Goal: Communication & Community: Answer question/provide support

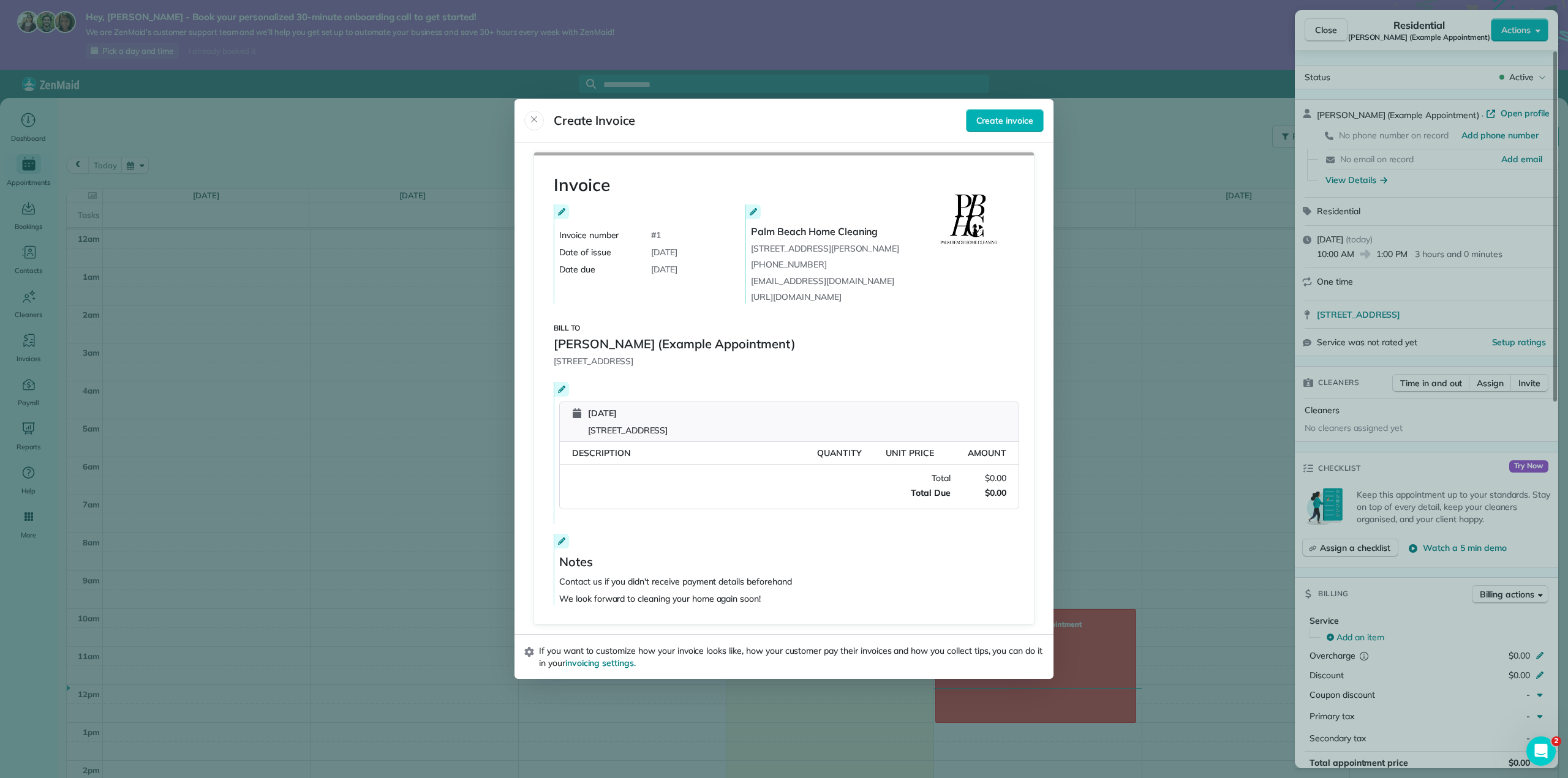
scroll to position [443, 0]
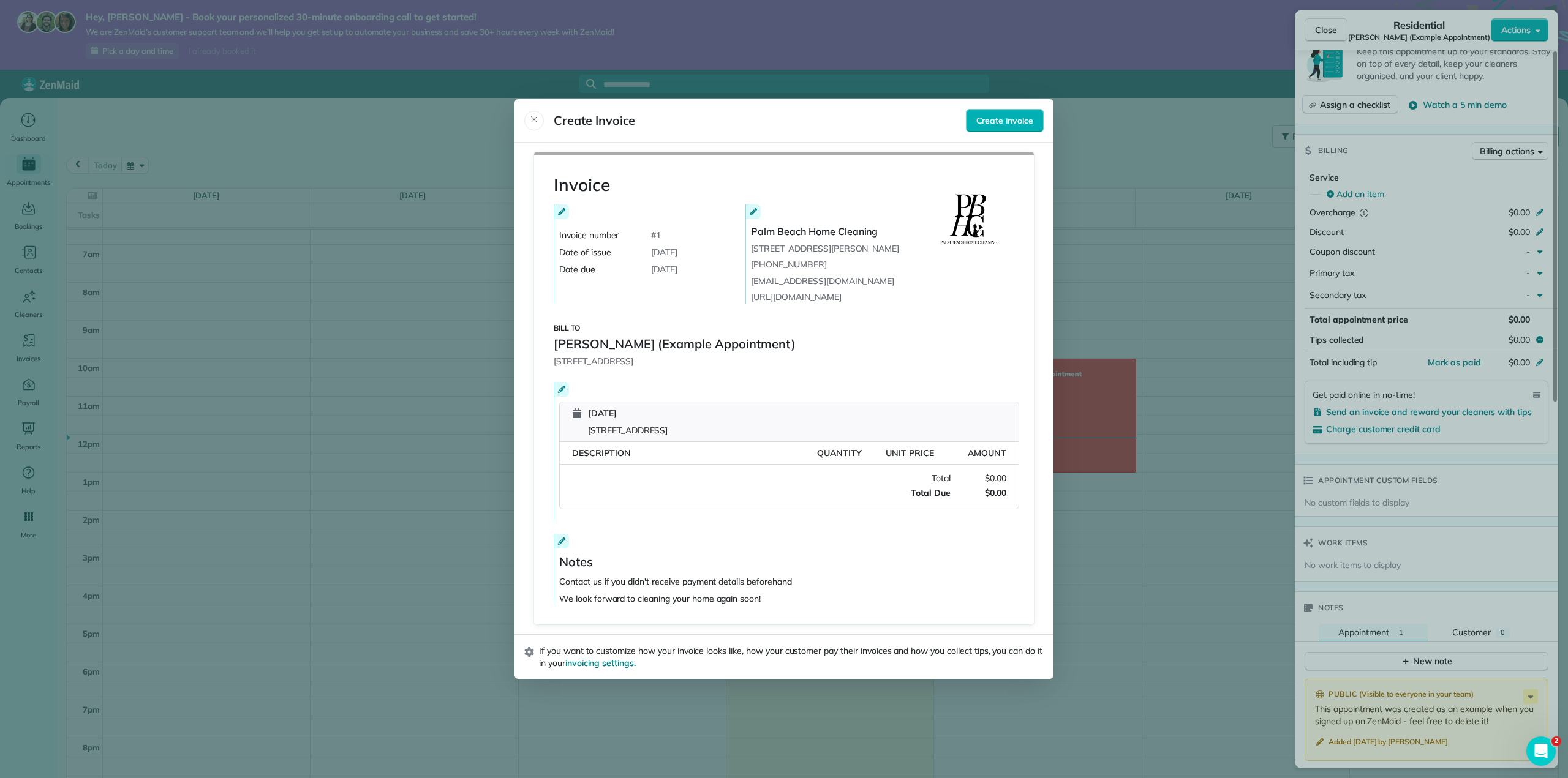
click at [1173, 109] on div at bounding box center [784, 389] width 1568 height 778
click at [529, 116] on icon "Close" at bounding box center [534, 119] width 9 height 9
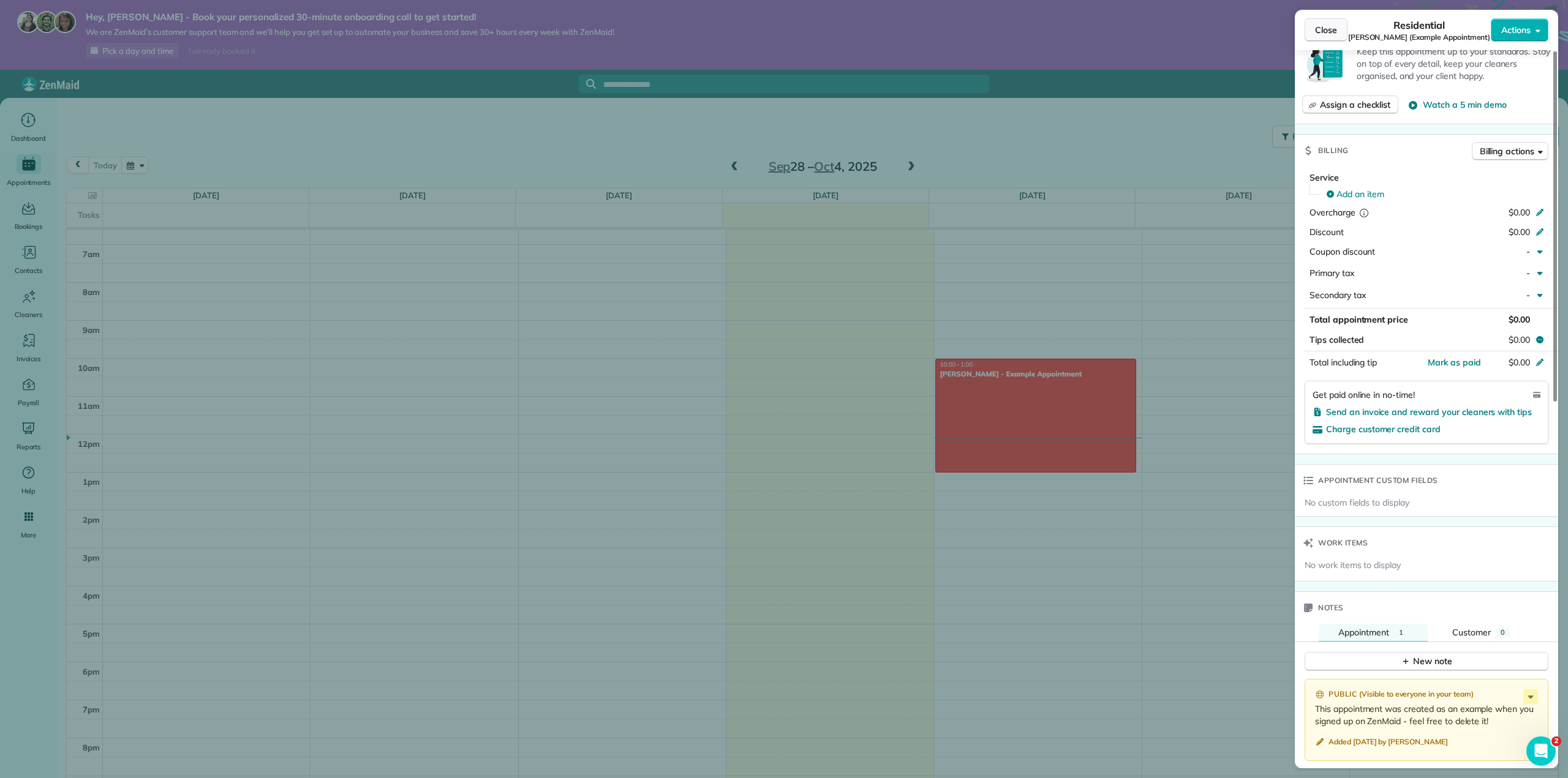
click at [1326, 35] on span "Close" at bounding box center [1326, 29] width 23 height 12
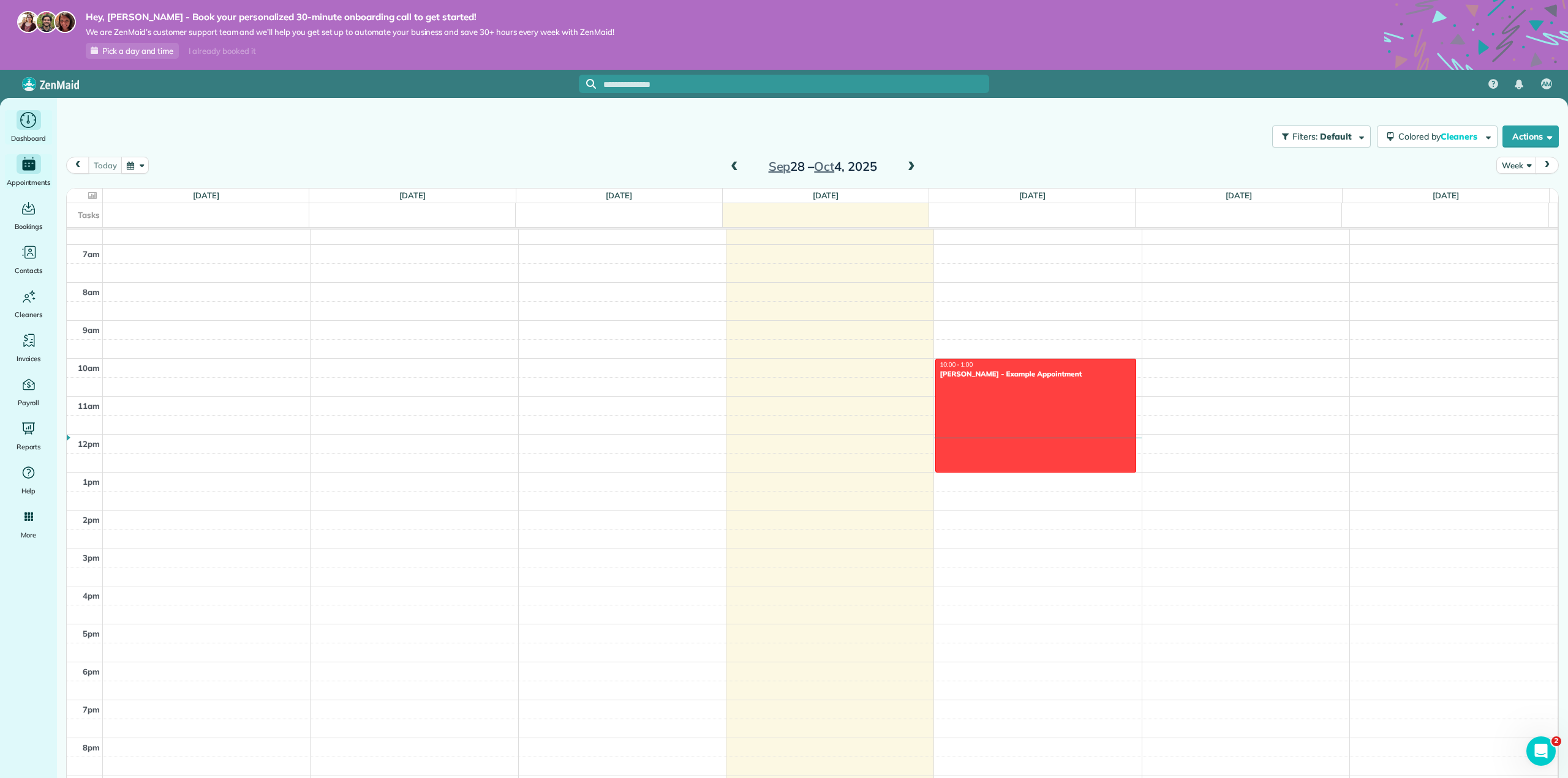
click at [23, 113] on icon "Main" at bounding box center [28, 121] width 19 height 19
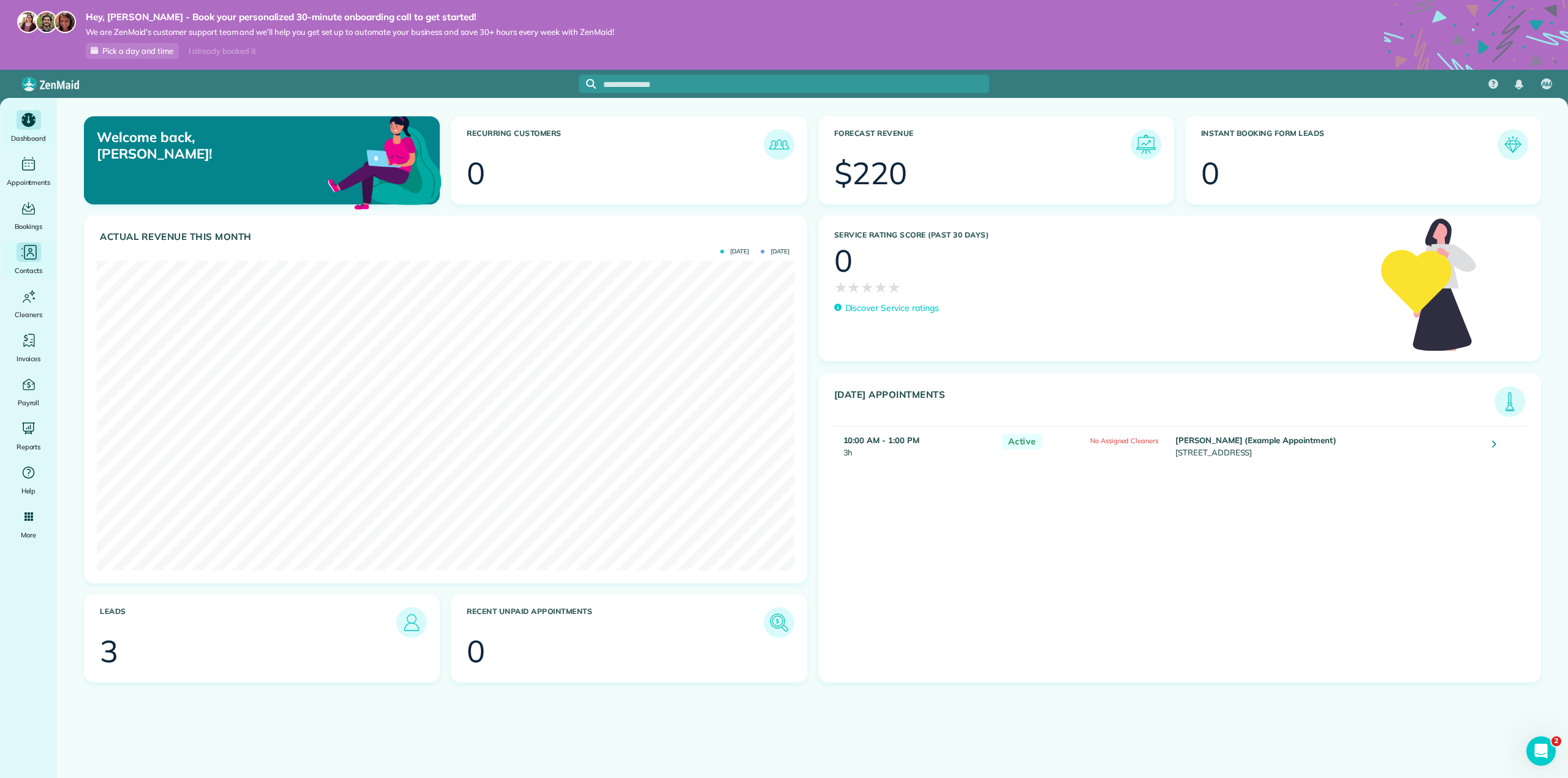
click at [17, 256] on div "Main" at bounding box center [29, 252] width 24 height 20
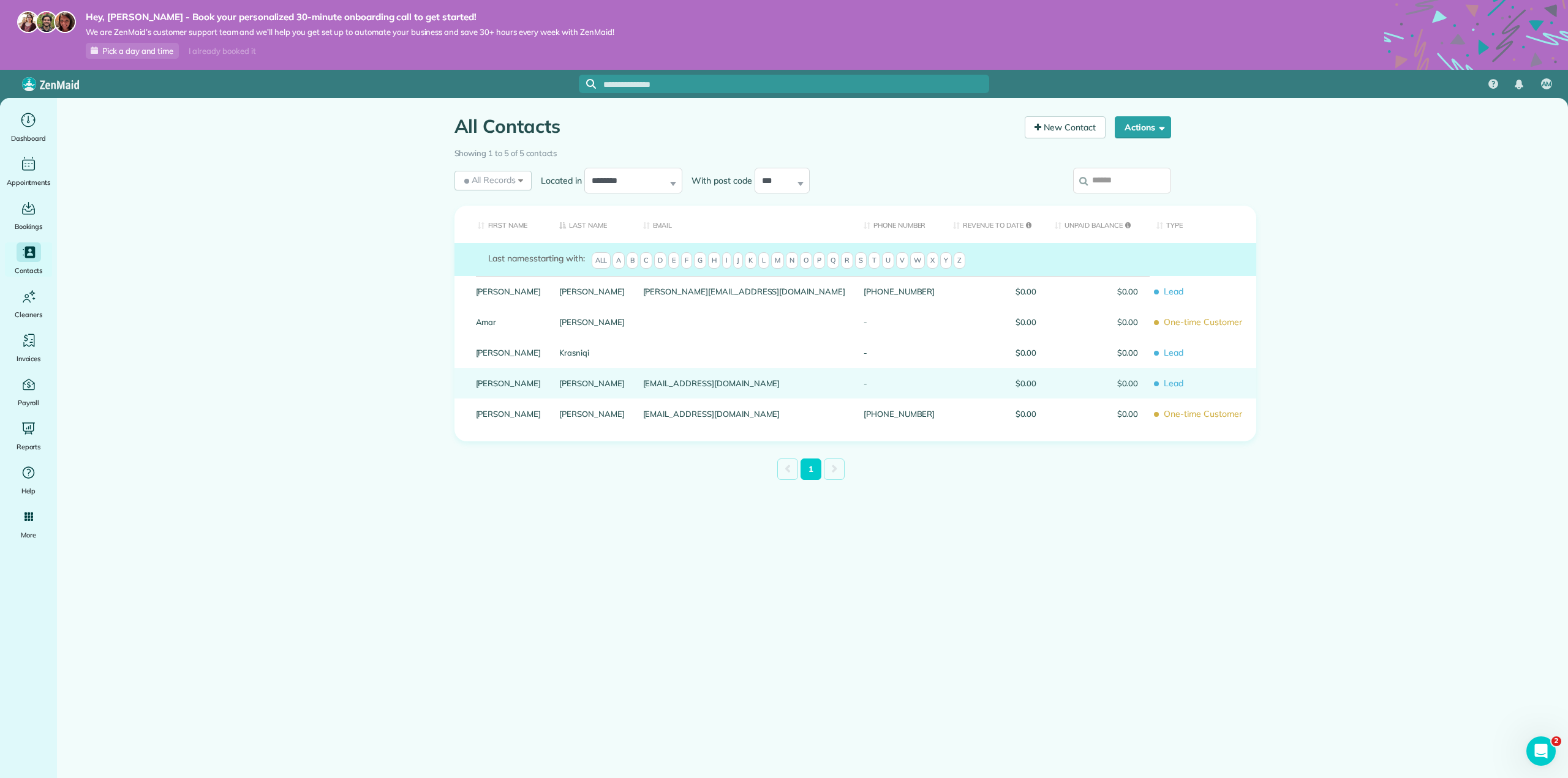
click at [494, 382] on link "Matthew" at bounding box center [508, 382] width 66 height 8
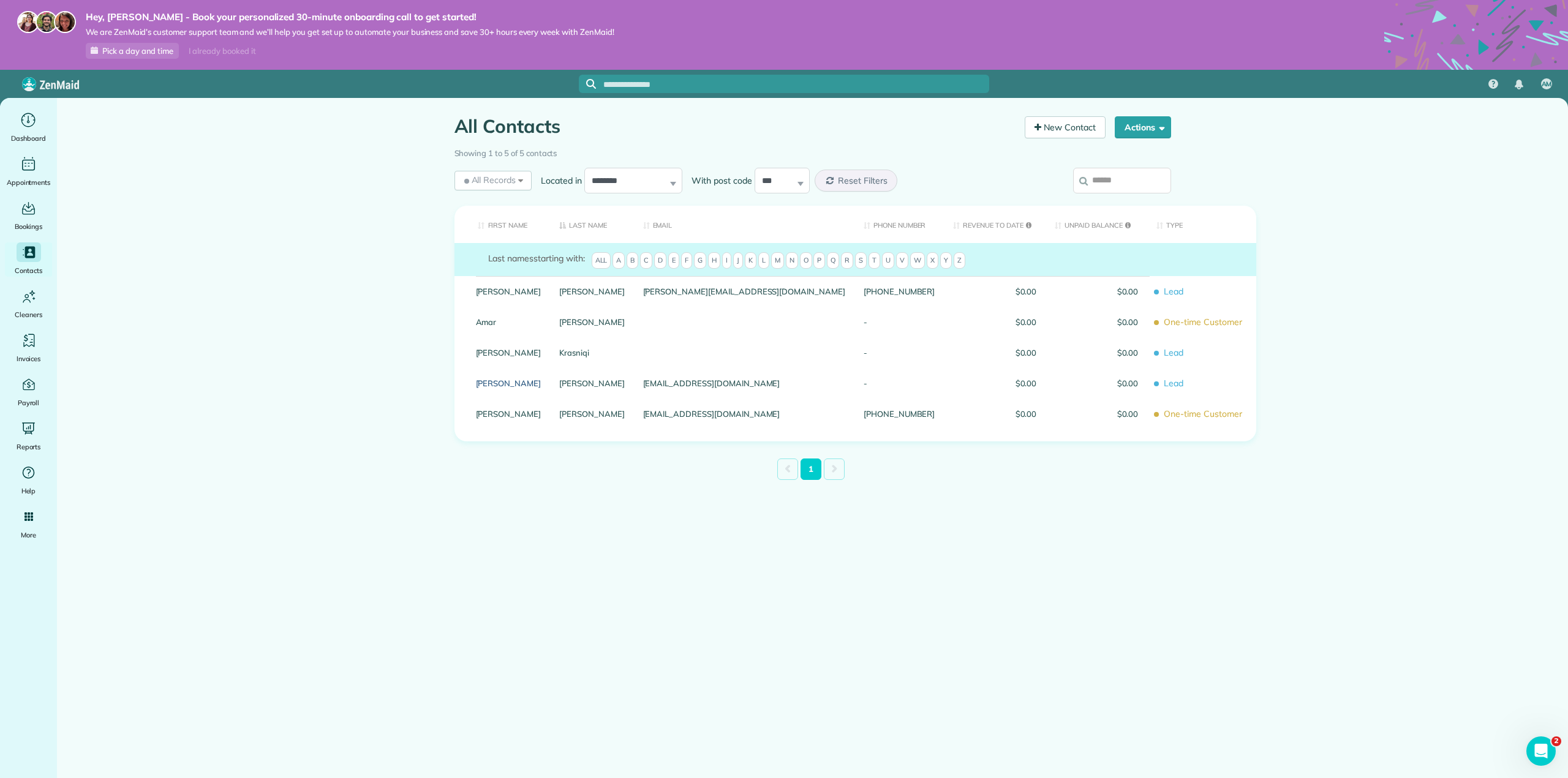
click at [494, 382] on link "Matthew" at bounding box center [508, 382] width 66 height 8
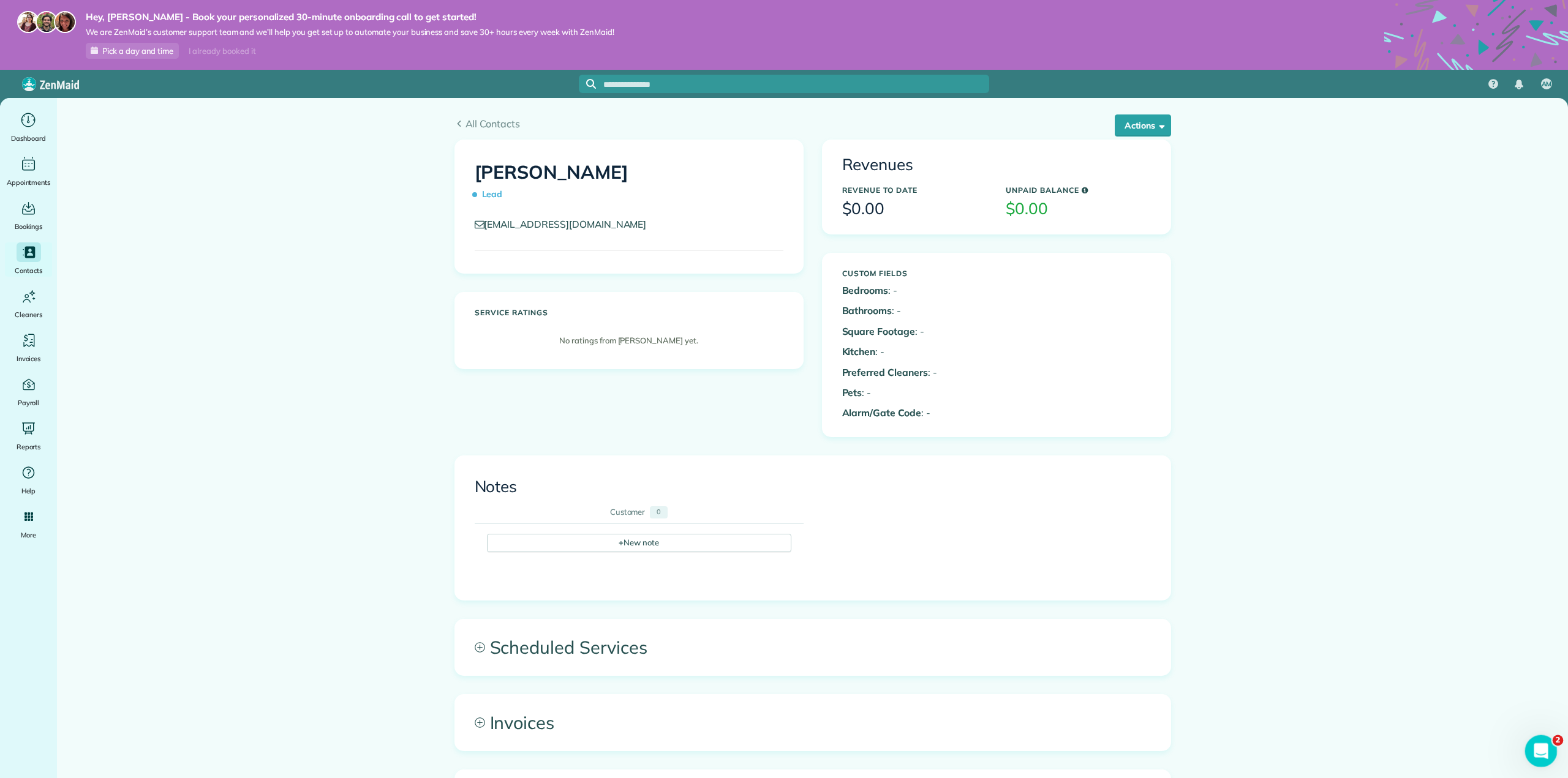
click at [1540, 756] on icon "Open Intercom Messenger" at bounding box center [1540, 750] width 21 height 21
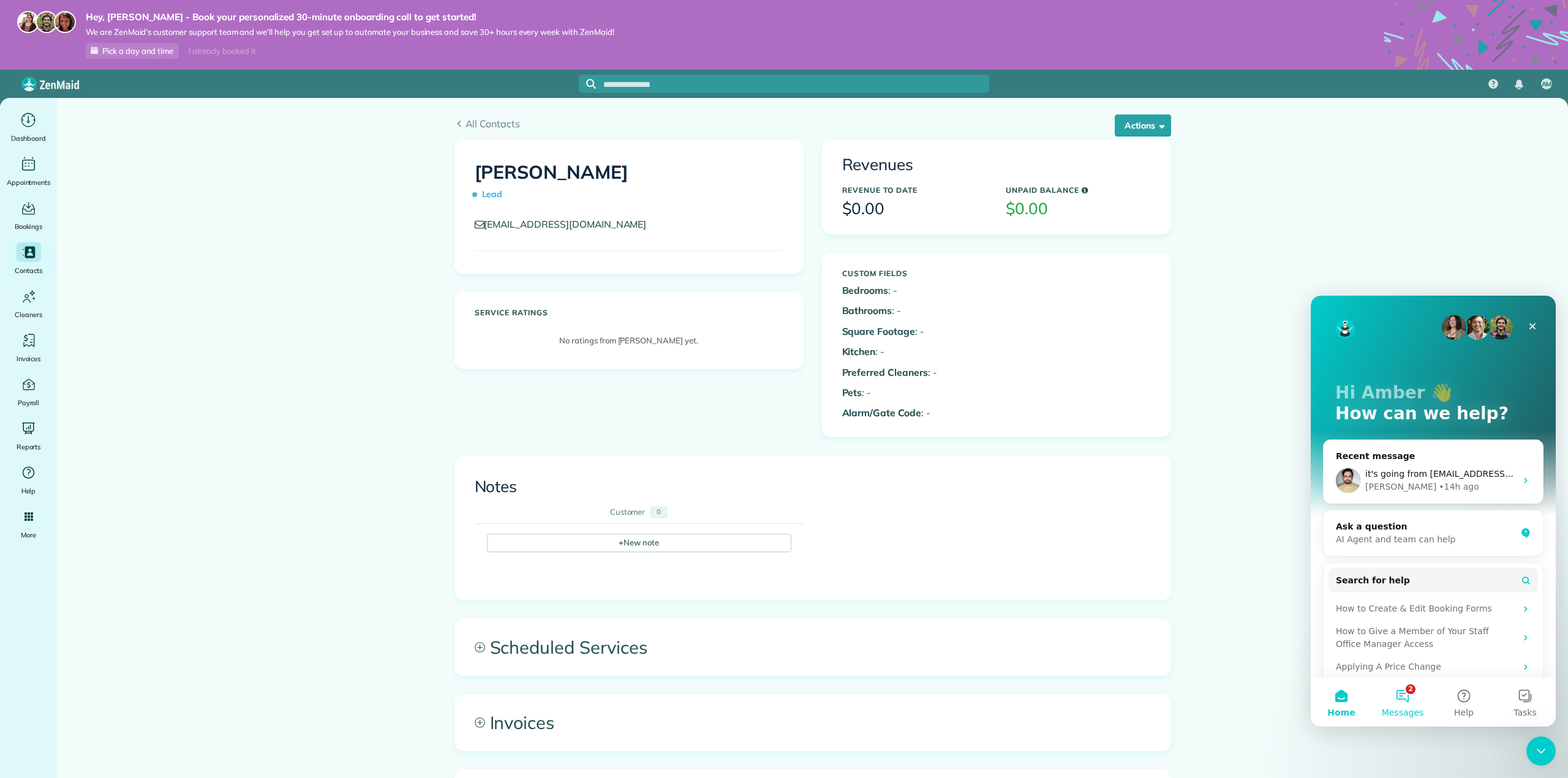
click at [1389, 691] on button "2 Messages" at bounding box center [1402, 702] width 61 height 49
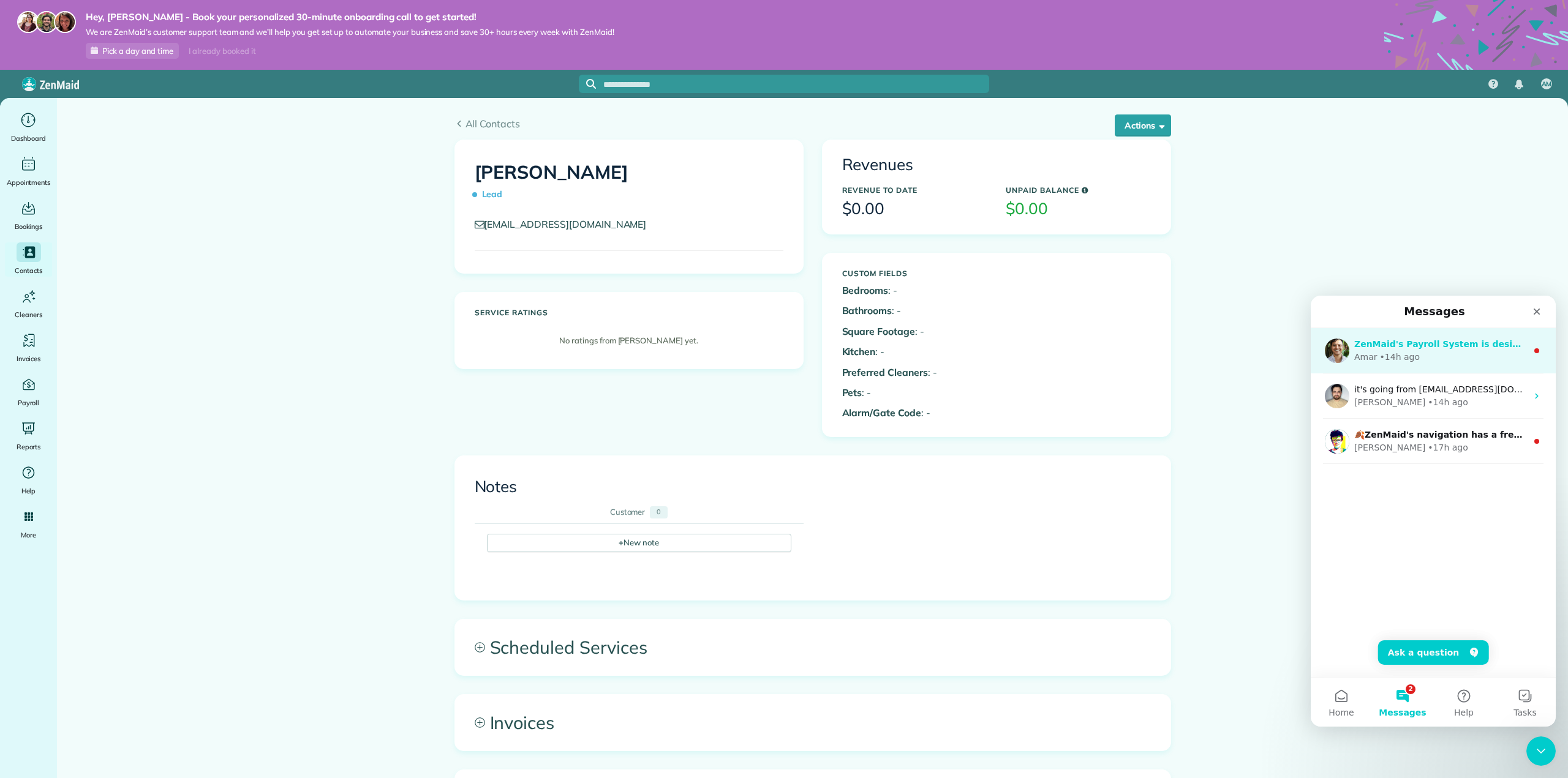
click at [1402, 351] on div "ZenMaid's Payroll System is designed to help you calculate the basic numbers yo…" at bounding box center [1440, 344] width 173 height 13
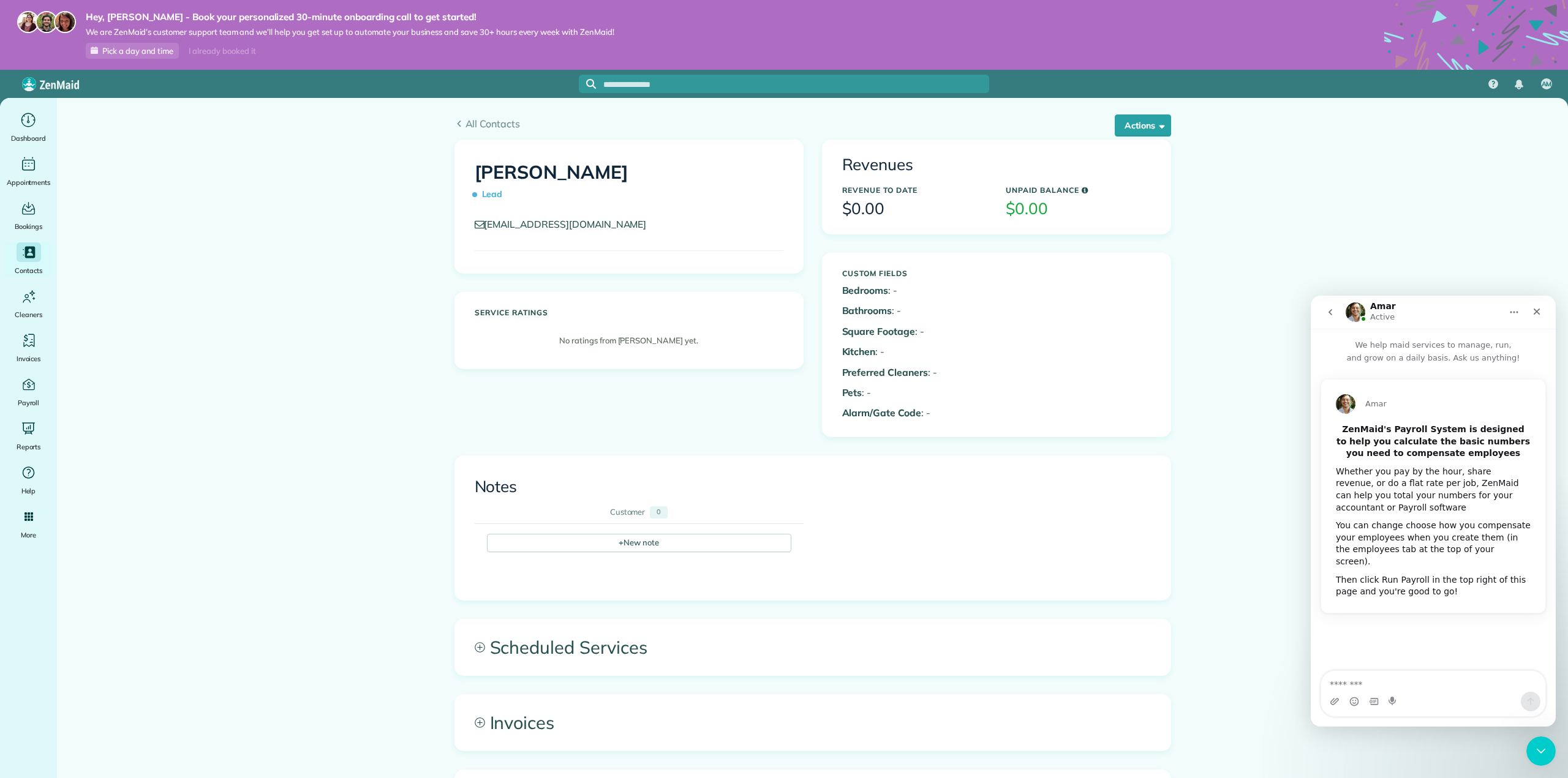
click at [1332, 309] on icon "go back" at bounding box center [1330, 312] width 9 height 9
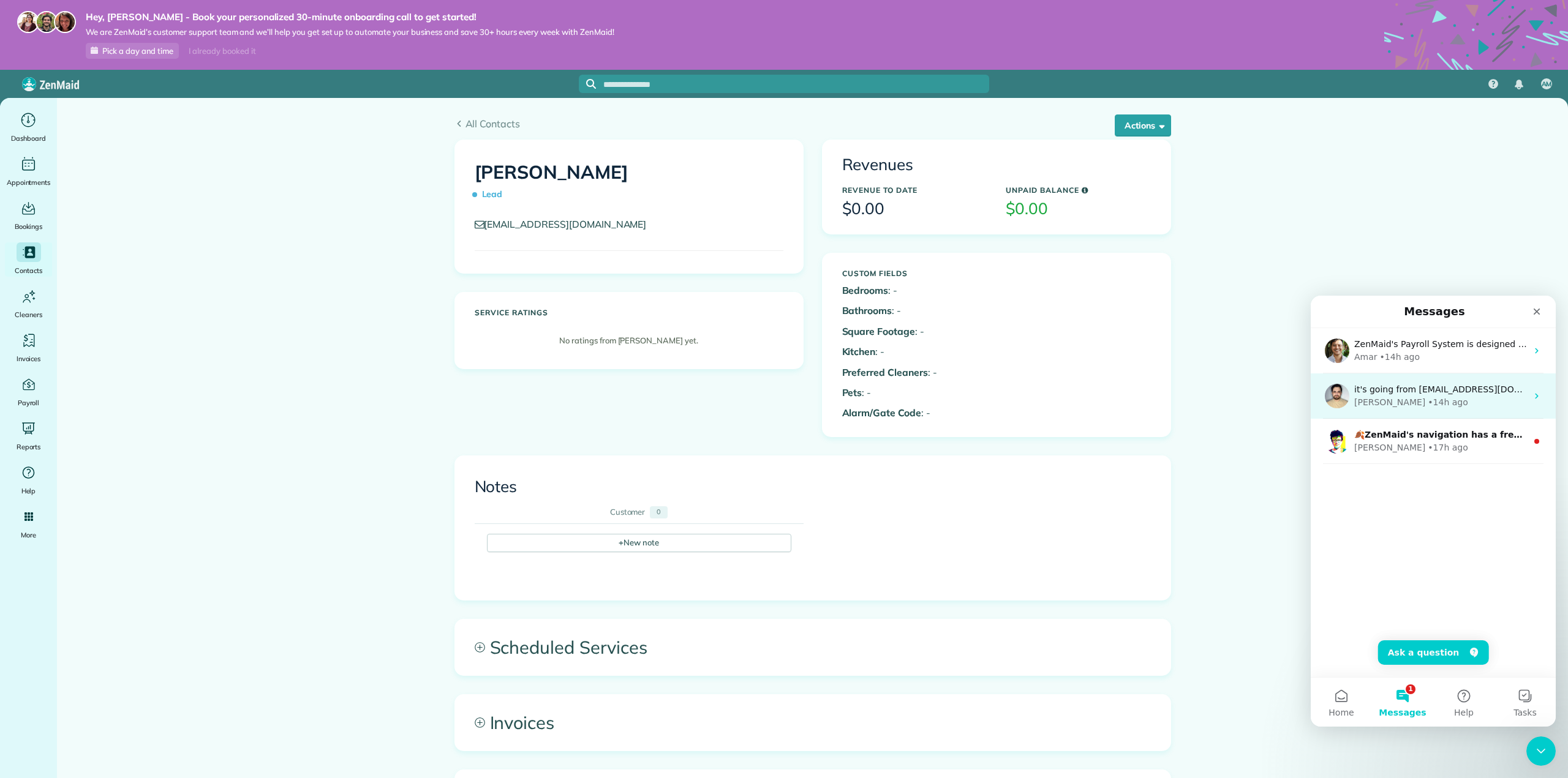
click at [1460, 403] on div "Edgar • 14h ago" at bounding box center [1440, 402] width 173 height 13
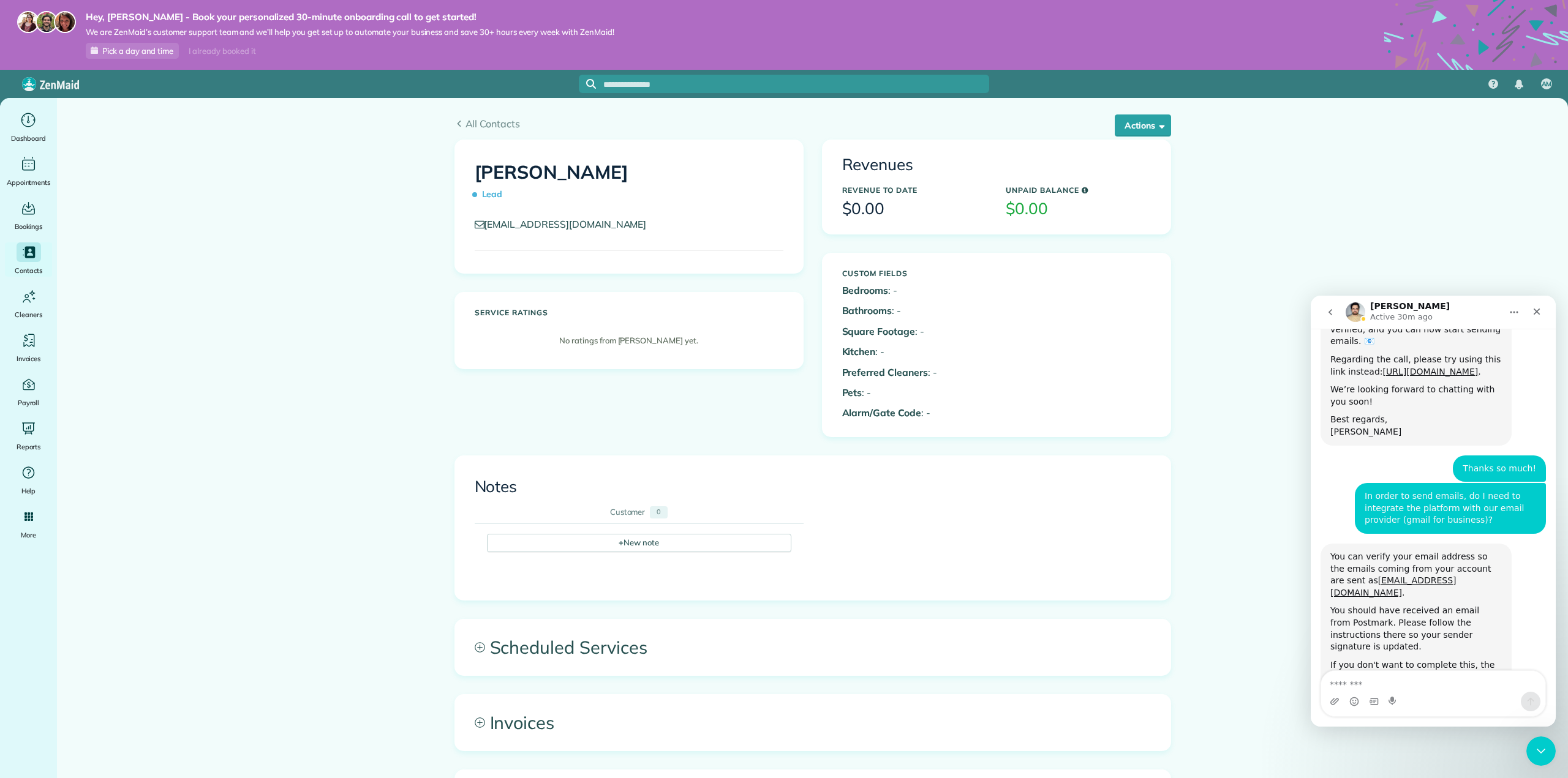
scroll to position [405, 0]
